Goal: Check status: Check status

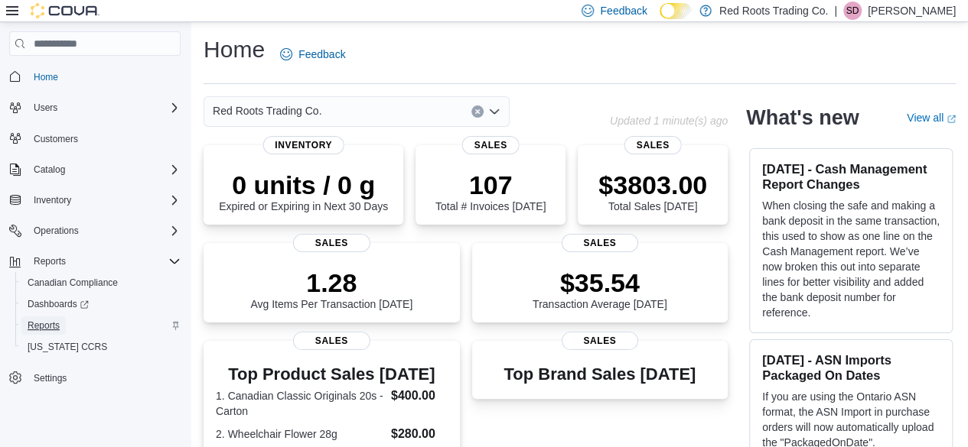
click at [54, 324] on span "Reports" at bounding box center [44, 326] width 32 height 12
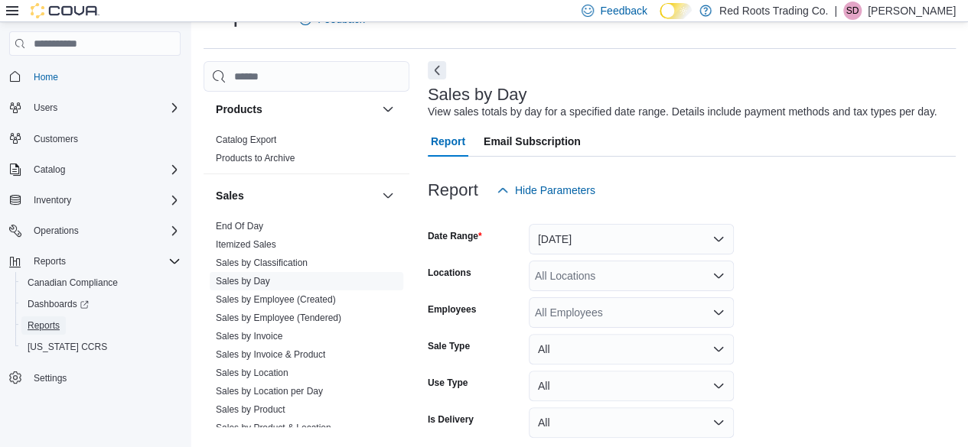
scroll to position [994, 0]
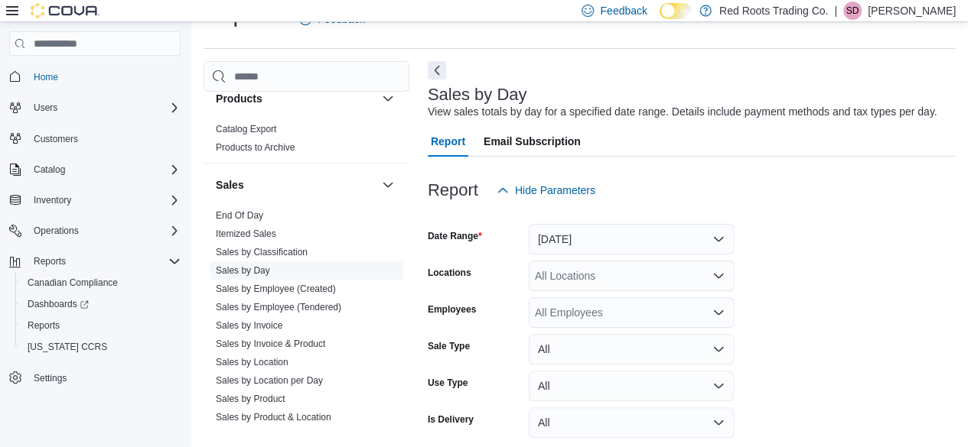
click at [249, 265] on link "Sales by Day" at bounding box center [243, 270] width 54 height 11
click at [714, 244] on button "[DATE]" at bounding box center [631, 239] width 205 height 31
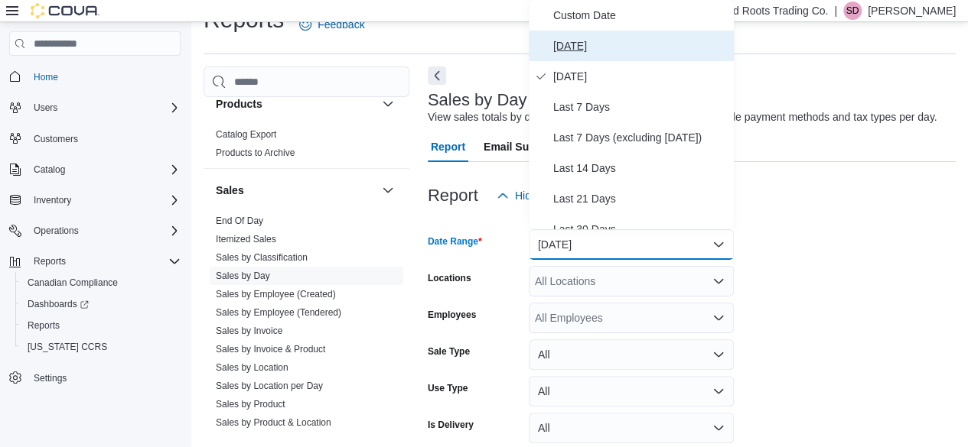
click at [575, 42] on span "[DATE]" at bounding box center [640, 46] width 174 height 18
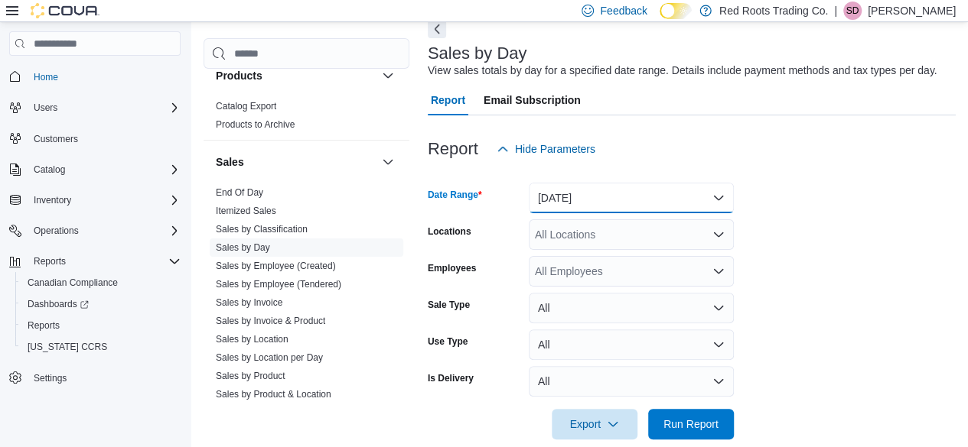
scroll to position [99, 0]
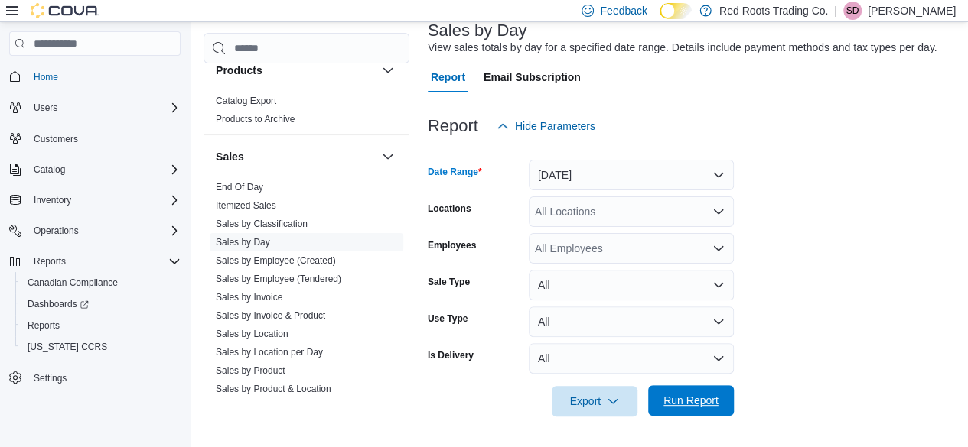
click at [674, 399] on span "Run Report" at bounding box center [690, 400] width 55 height 15
